Goal: Task Accomplishment & Management: Manage account settings

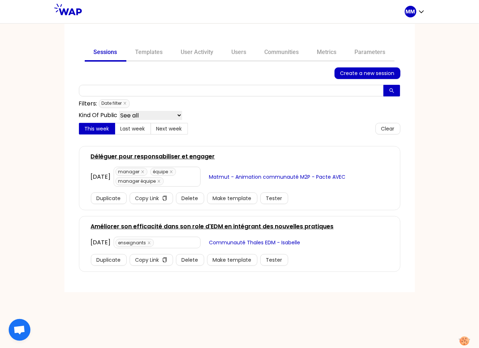
drag, startPoint x: 291, startPoint y: 53, endPoint x: 287, endPoint y: 64, distance: 11.7
click at [291, 53] on link "Communities" at bounding box center [282, 52] width 52 height 17
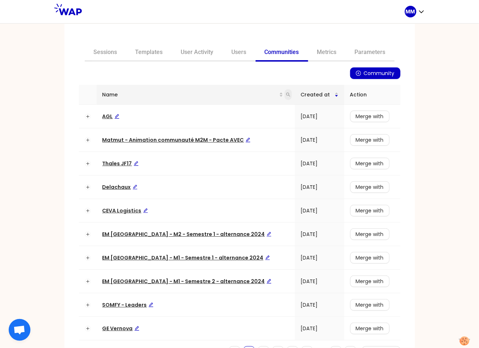
click at [286, 94] on icon "search" at bounding box center [288, 94] width 4 height 4
type input "somfy"
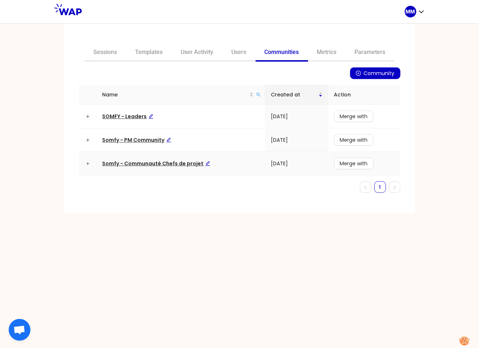
click at [158, 166] on span "Somfy - Communauté Chefs de projet" at bounding box center [156, 163] width 108 height 7
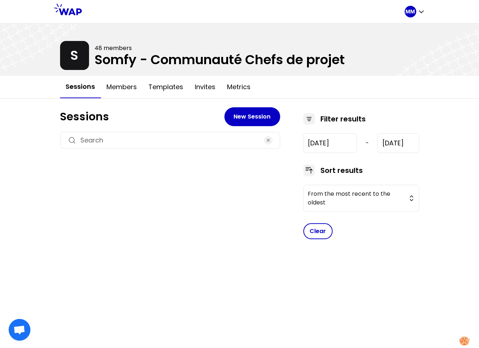
type input "2024-12-6"
type input "2025-6-25"
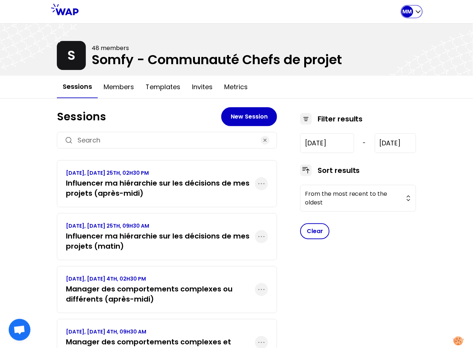
drag, startPoint x: 414, startPoint y: 14, endPoint x: 410, endPoint y: 15, distance: 4.2
click at [413, 14] on div "MM" at bounding box center [411, 12] width 20 height 12
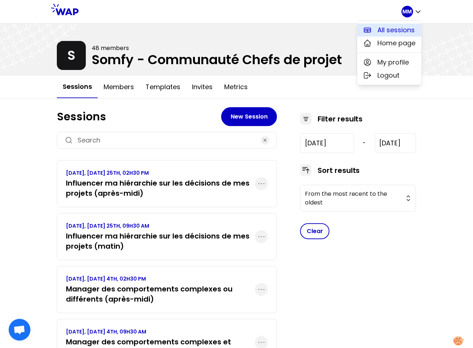
click at [388, 30] on span "All sessions" at bounding box center [396, 30] width 37 height 10
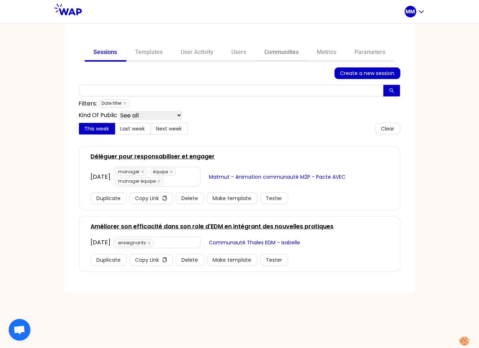
drag, startPoint x: 271, startPoint y: 51, endPoint x: 269, endPoint y: 54, distance: 3.8
click at [271, 51] on link "Communities" at bounding box center [282, 52] width 52 height 17
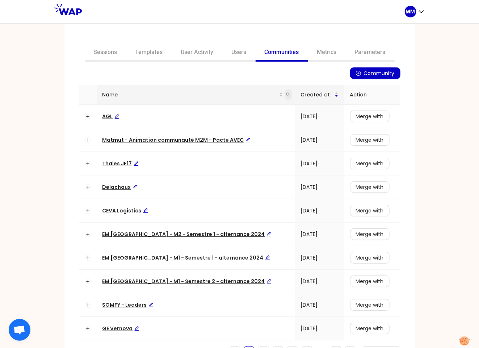
click at [286, 95] on icon "search" at bounding box center [288, 94] width 4 height 4
type input "matmut"
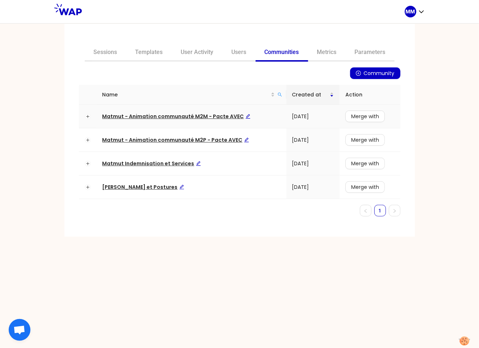
click at [214, 114] on span "Matmut - Animation communauté M2M - Pacte AVEC" at bounding box center [176, 116] width 148 height 7
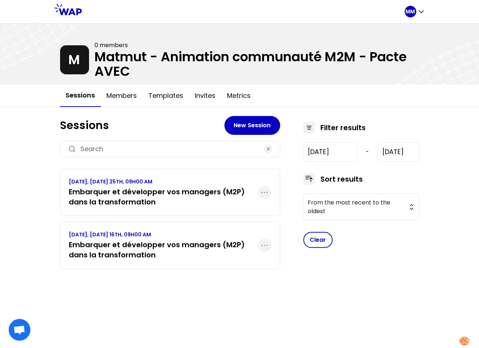
click at [173, 244] on h3 "Embarquer et développer vos managers (M2P) dans la transformation" at bounding box center [163, 249] width 189 height 20
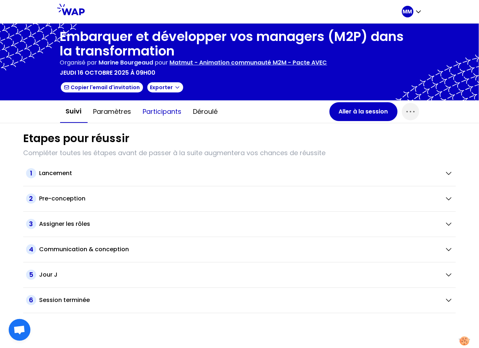
click at [152, 114] on button "Participants" at bounding box center [162, 112] width 50 height 22
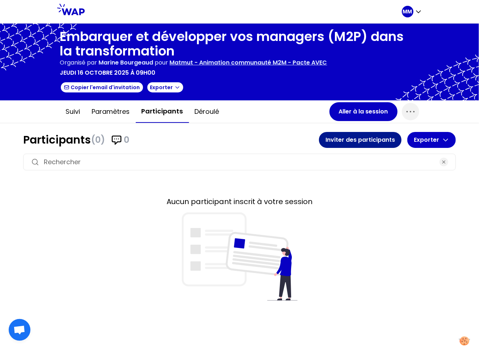
click at [349, 139] on button "Inviter des participants" at bounding box center [360, 140] width 83 height 16
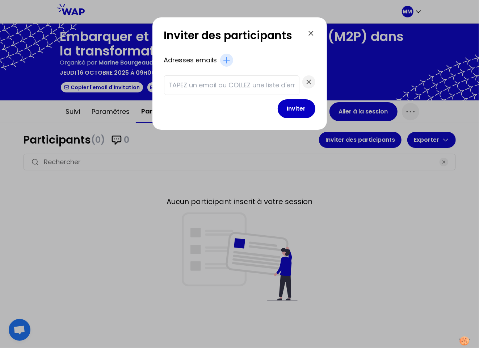
click at [197, 85] on input "text" at bounding box center [232, 85] width 126 height 10
paste input "jehan.celine@matmut.fr valognes.isabelle@matmut.fr chapelle.christophe@matmut.f…"
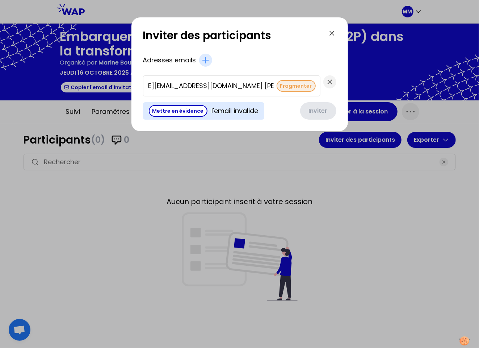
click at [277, 87] on button "Fragmenter" at bounding box center [296, 86] width 39 height 12
type input "vermersch.mireille@matmut.fr"
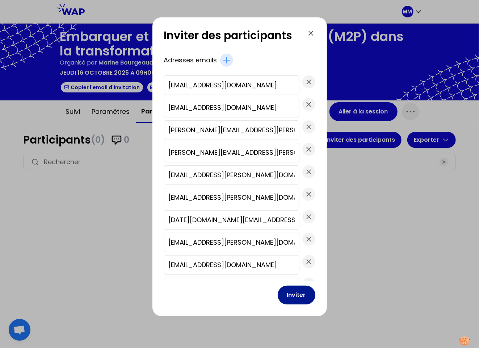
click at [291, 298] on button "Inviter" at bounding box center [297, 294] width 38 height 19
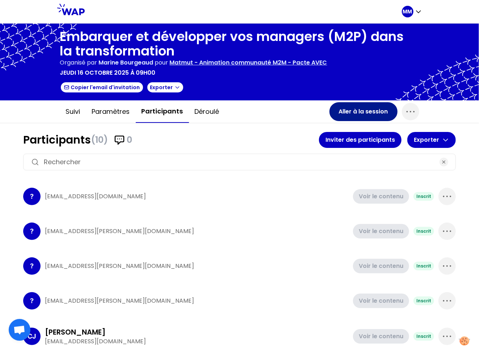
click at [375, 109] on button "Aller à la session" at bounding box center [363, 111] width 68 height 19
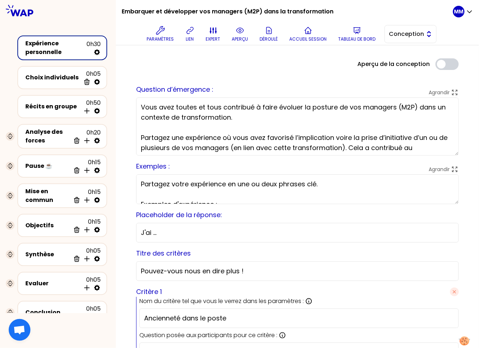
click at [417, 32] on span "Conception" at bounding box center [405, 34] width 33 height 9
click at [414, 66] on span "Facilitation" at bounding box center [414, 63] width 31 height 9
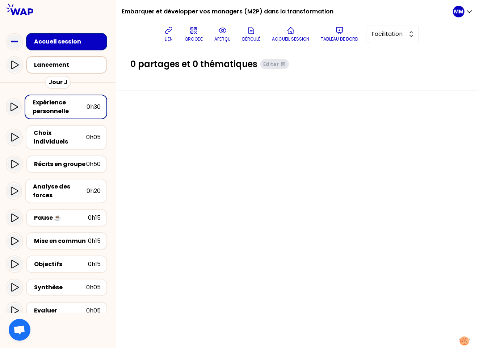
click at [68, 68] on div "Lancement" at bounding box center [69, 64] width 70 height 9
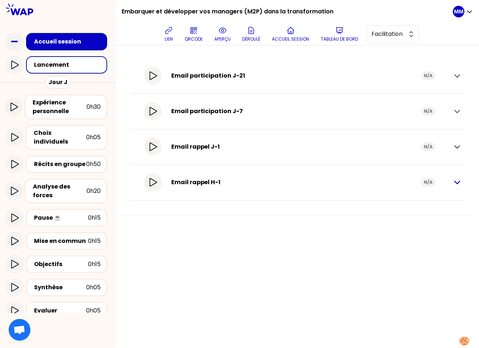
click at [458, 182] on icon "button" at bounding box center [457, 182] width 5 height 3
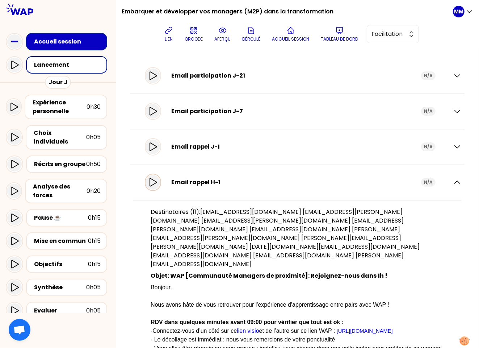
click at [156, 182] on icon at bounding box center [153, 182] width 7 height 8
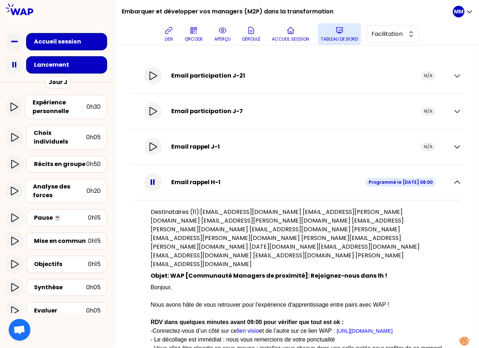
click at [343, 37] on p "Tableau de bord" at bounding box center [339, 39] width 37 height 6
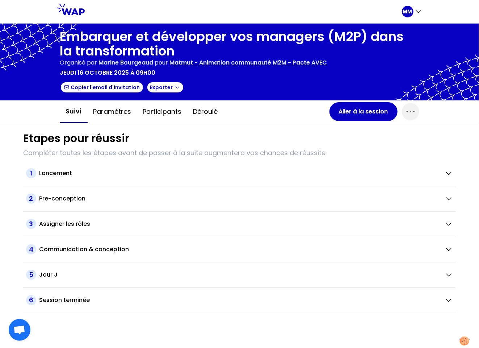
click at [285, 61] on p "Matmut - Animation communauté M2M - Pacte AVEC" at bounding box center [248, 62] width 157 height 9
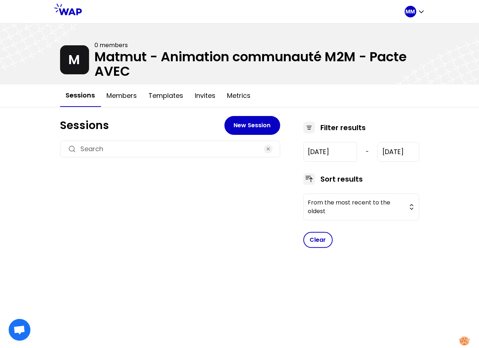
type input "2025-10-16"
type input "2025-11-25"
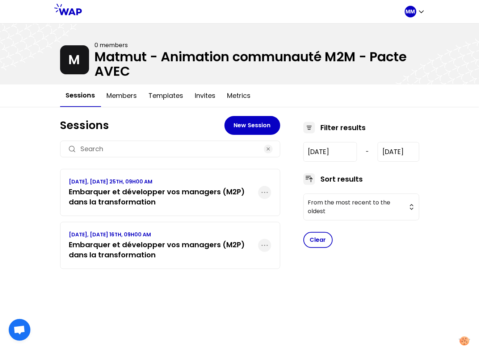
click at [164, 193] on h3 "Embarquer et développer vos managers (M2P) dans la transformation" at bounding box center [163, 196] width 189 height 20
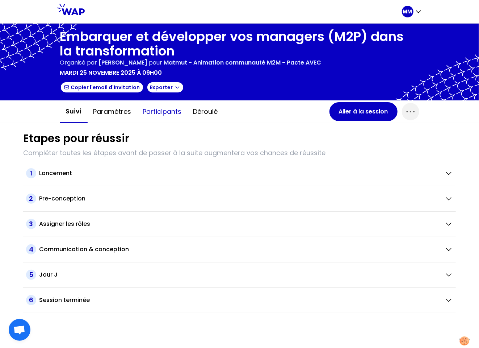
click at [172, 110] on button "Participants" at bounding box center [162, 112] width 50 height 22
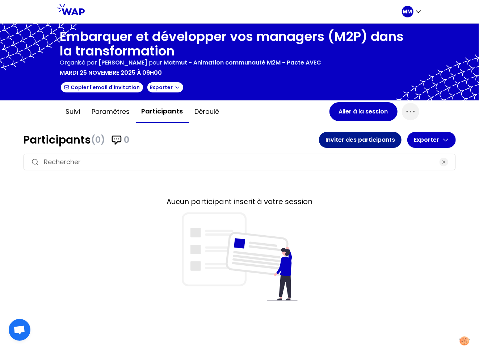
click at [346, 140] on button "Inviter des participants" at bounding box center [360, 140] width 83 height 16
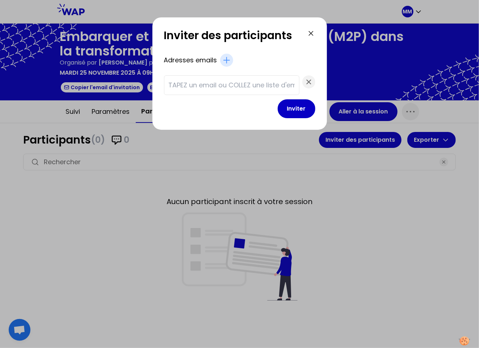
click at [200, 84] on input "text" at bounding box center [232, 85] width 126 height 10
paste input "langa.alexandra@ocianegroupematmut.fr vandoit.franck@matmut.fr gisclard.stephan…"
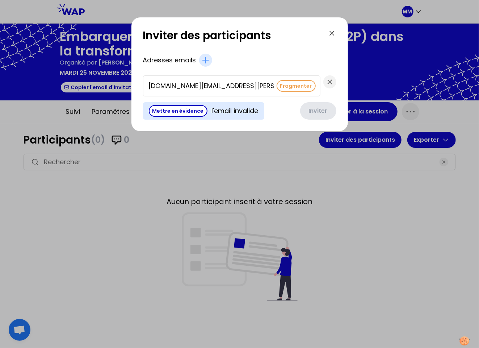
click at [277, 84] on button "Fragmenter" at bounding box center [296, 86] width 39 height 12
type input "leblond.carine@matmut.fr"
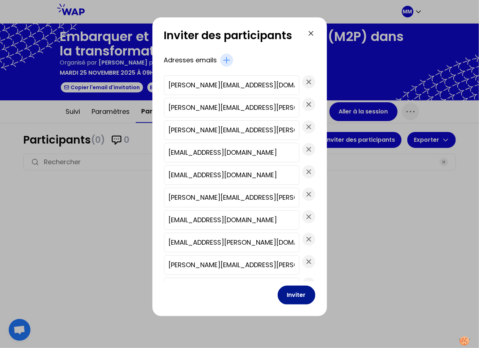
drag, startPoint x: 290, startPoint y: 295, endPoint x: 290, endPoint y: 290, distance: 4.7
click at [290, 295] on button "Inviter" at bounding box center [297, 294] width 38 height 19
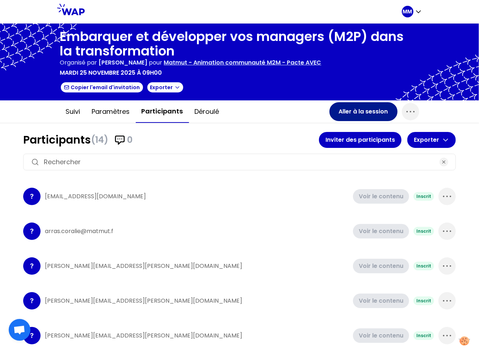
click at [366, 110] on button "Aller à la session" at bounding box center [363, 111] width 68 height 19
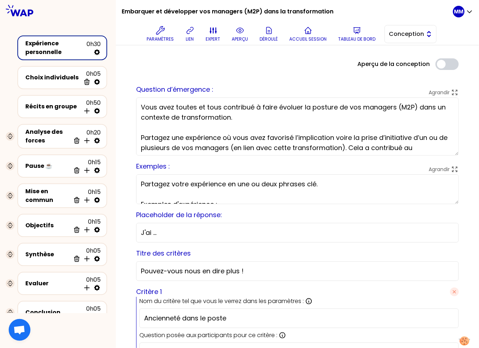
click at [399, 30] on span "Conception" at bounding box center [405, 34] width 33 height 9
click at [401, 63] on li "Facilitation" at bounding box center [410, 64] width 51 height 12
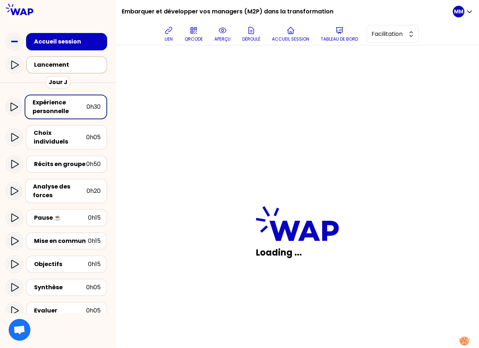
click at [61, 69] on div "Lancement" at bounding box center [69, 64] width 70 height 9
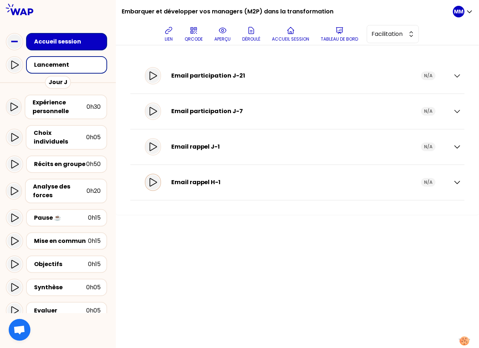
click at [157, 183] on icon at bounding box center [152, 182] width 9 height 9
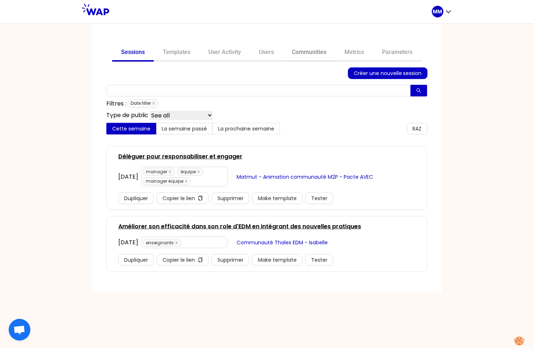
click at [318, 52] on link "Communities" at bounding box center [309, 52] width 52 height 17
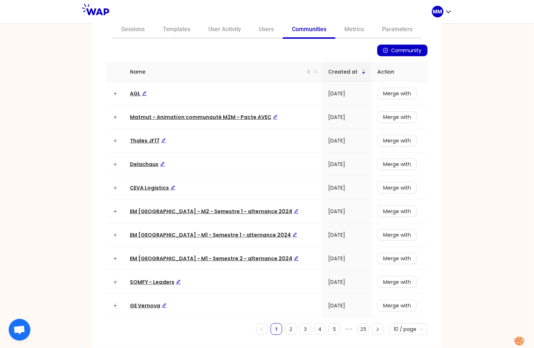
scroll to position [30, 0]
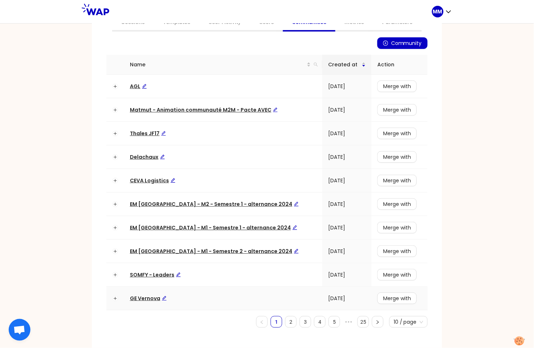
click at [147, 299] on span "GE Vernova" at bounding box center [148, 297] width 37 height 7
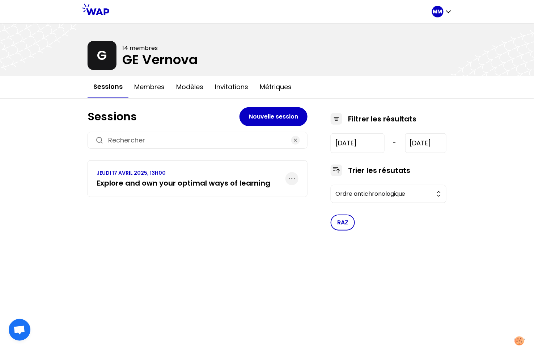
click at [240, 174] on p "JEUDI 17 AVRIL 2025, 13H00" at bounding box center [184, 172] width 174 height 7
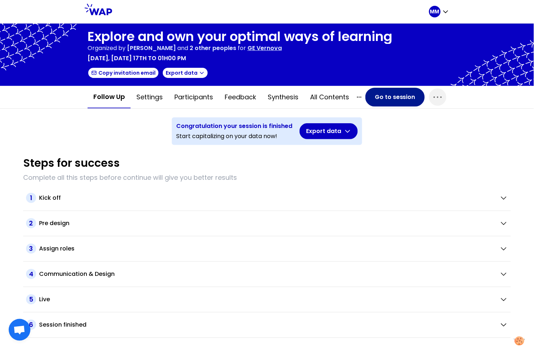
click at [374, 95] on button "Go to session" at bounding box center [395, 97] width 59 height 19
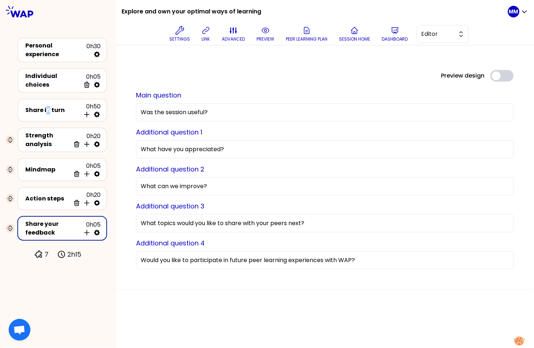
drag, startPoint x: 47, startPoint y: 102, endPoint x: 108, endPoint y: 101, distance: 60.5
click at [47, 106] on div "Share in turn" at bounding box center [52, 110] width 55 height 9
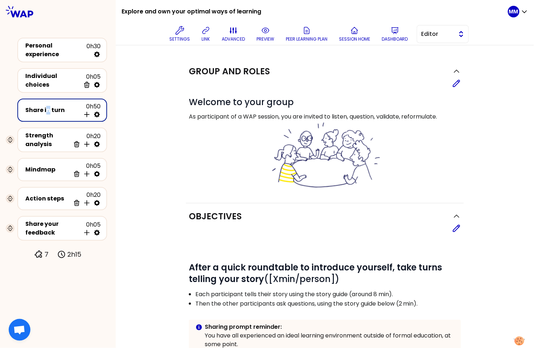
drag, startPoint x: 445, startPoint y: 32, endPoint x: 443, endPoint y: 39, distance: 7.8
click at [445, 32] on span "Editor" at bounding box center [438, 34] width 33 height 9
click at [445, 63] on span "Facilitator" at bounding box center [447, 63] width 31 height 9
